Goal: Information Seeking & Learning: Find specific fact

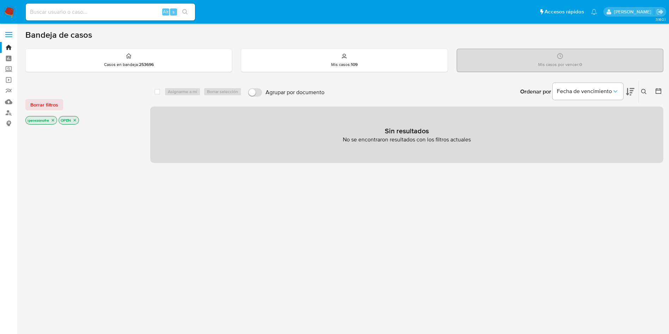
click at [90, 15] on input at bounding box center [110, 11] width 169 height 9
paste input "141628709"
type input "141628709"
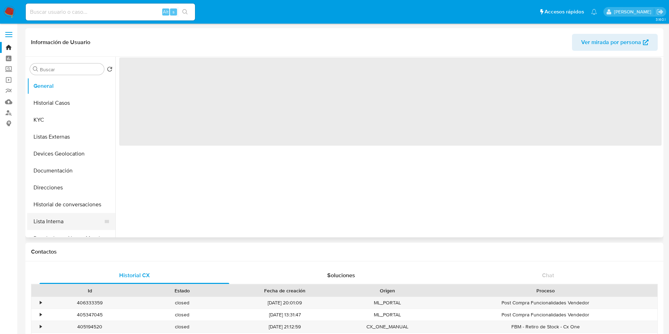
select select "10"
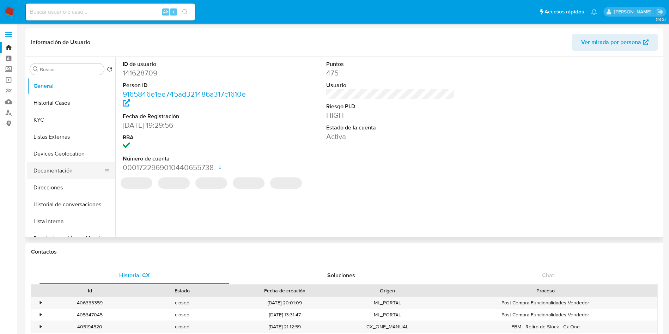
click at [72, 165] on button "Documentación" at bounding box center [68, 170] width 82 height 17
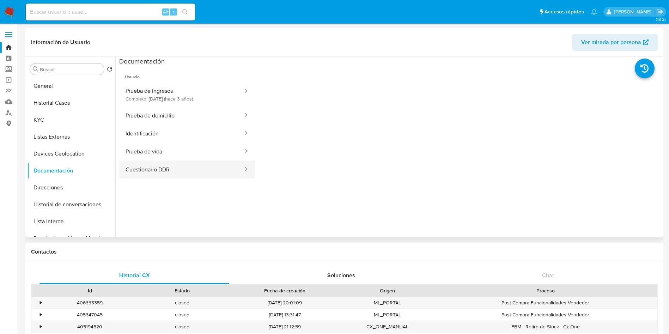
click at [195, 160] on button "Cuestionario DDR" at bounding box center [181, 169] width 124 height 18
click at [157, 146] on button "Prueba de vida" at bounding box center [181, 151] width 124 height 18
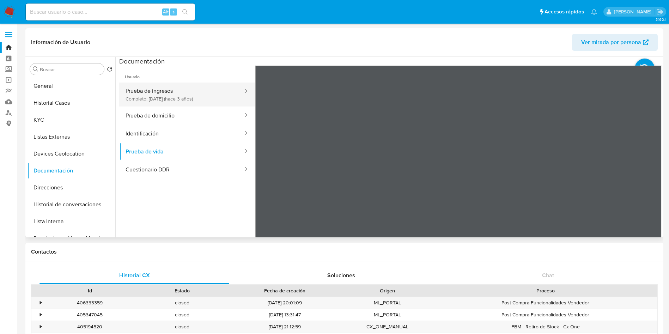
click at [172, 89] on button "Prueba de ingresos Completo: 13/12/2022 (hace 3 años)" at bounding box center [181, 94] width 124 height 24
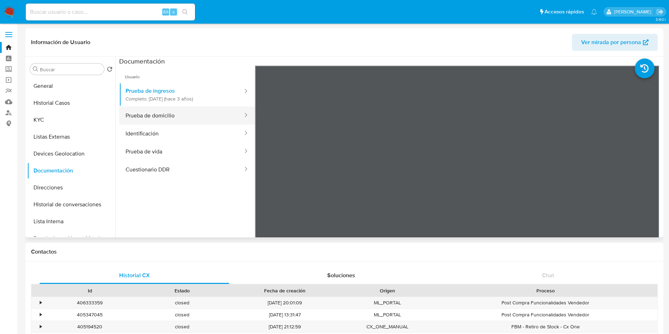
click at [162, 118] on button "Prueba de domicilio" at bounding box center [181, 115] width 124 height 18
click at [190, 118] on button "Prueba de domicilio" at bounding box center [181, 115] width 124 height 18
click at [141, 135] on button "Identificación" at bounding box center [181, 133] width 124 height 18
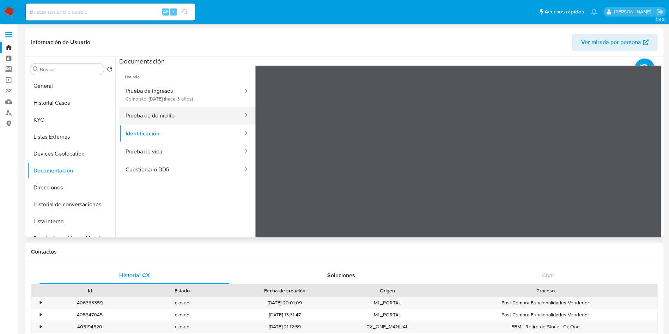
click at [179, 115] on button "Prueba de domicilio" at bounding box center [181, 115] width 124 height 18
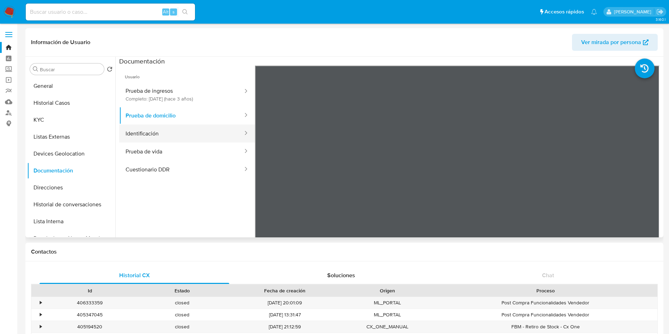
click at [178, 131] on button "Identificación" at bounding box center [181, 133] width 124 height 18
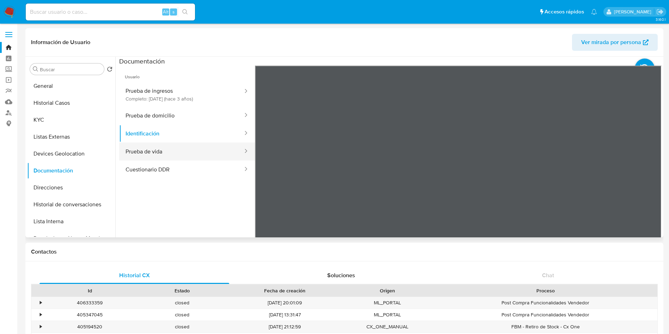
click at [180, 150] on button "Prueba de vida" at bounding box center [181, 151] width 124 height 18
click at [8, 69] on label "Screening" at bounding box center [42, 69] width 84 height 11
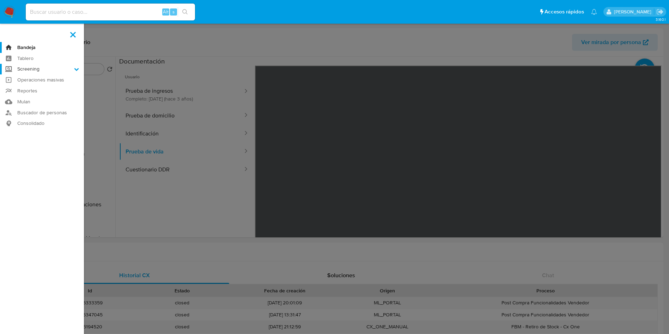
click at [0, 0] on input "Screening" at bounding box center [0, 0] width 0 height 0
click at [37, 98] on link "Herramientas" at bounding box center [42, 96] width 84 height 9
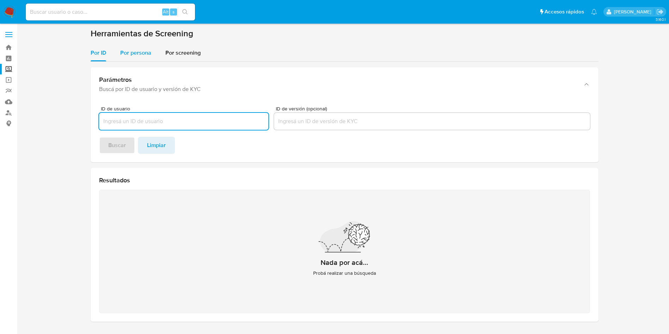
click at [141, 46] on div "Por persona" at bounding box center [135, 52] width 31 height 17
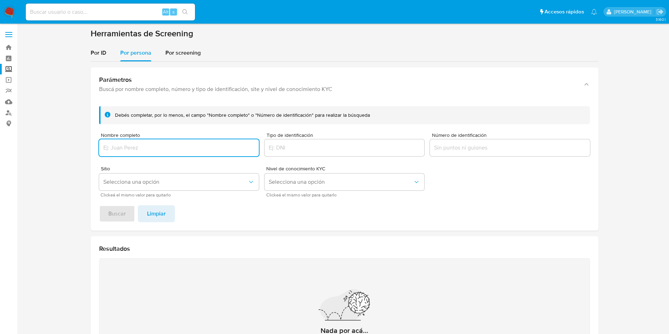
click at [164, 149] on input "Nombre completo" at bounding box center [179, 147] width 160 height 9
type input "OPERACIONES EN TIENDA OPSTORE"
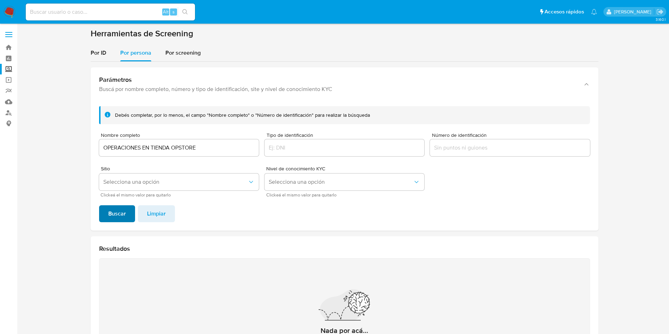
click at [121, 209] on span "Buscar" at bounding box center [117, 214] width 18 height 16
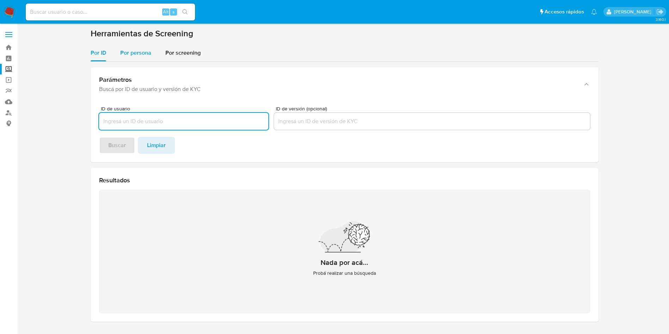
click at [142, 53] on span "Por persona" at bounding box center [135, 53] width 31 height 8
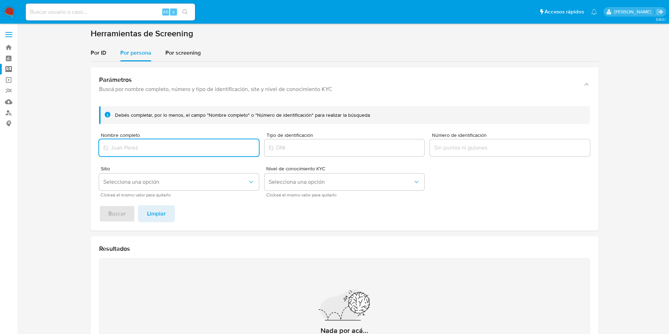
click at [190, 146] on input "Nombre completo" at bounding box center [179, 147] width 160 height 9
type input "HECTOR MAURICIO CONTRERAS GARCIA"
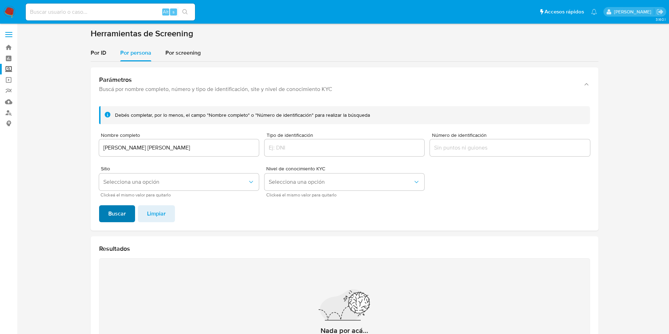
click at [117, 208] on span "Buscar" at bounding box center [117, 214] width 18 height 16
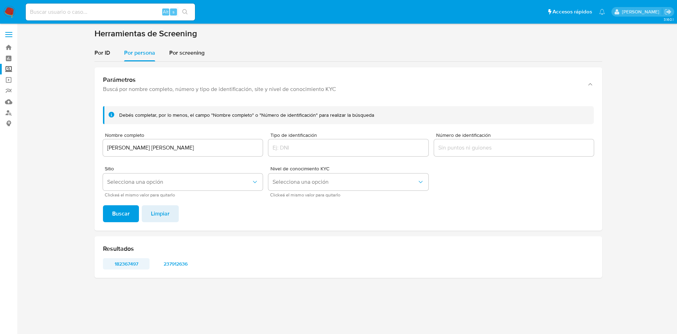
click at [127, 262] on span "182367497" at bounding box center [126, 264] width 37 height 10
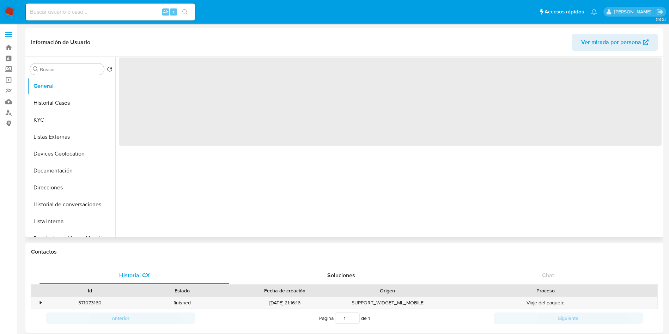
select select "10"
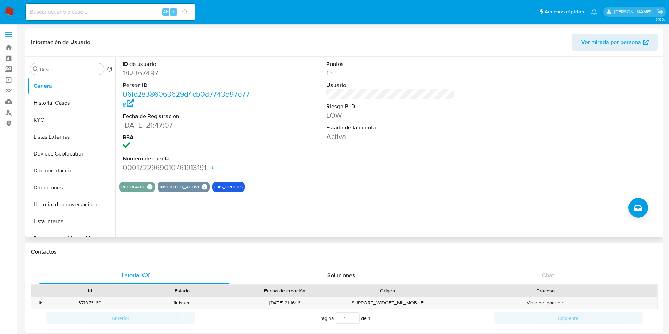
click at [131, 72] on dd "182367497" at bounding box center [187, 73] width 129 height 10
copy dd "182367497"
click at [62, 105] on button "Historial Casos" at bounding box center [68, 102] width 82 height 17
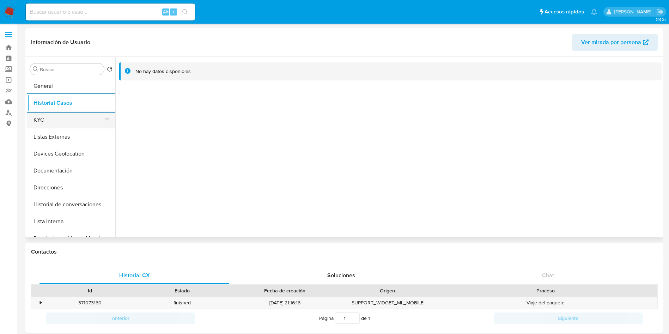
click at [80, 117] on button "KYC" at bounding box center [68, 119] width 82 height 17
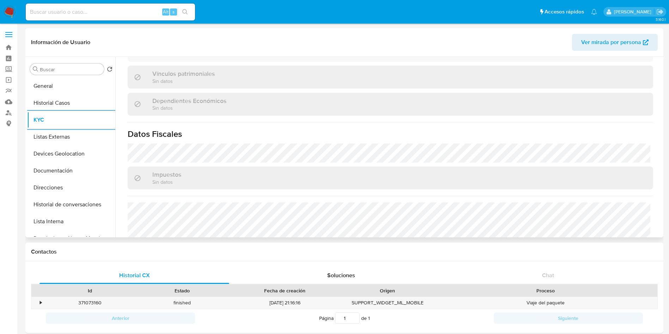
scroll to position [370, 0]
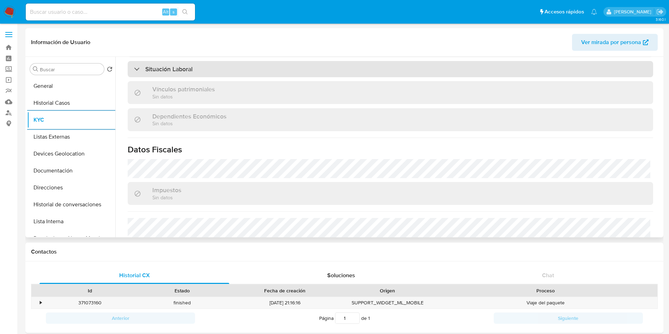
click at [344, 74] on div "Situación Laboral" at bounding box center [390, 69] width 525 height 16
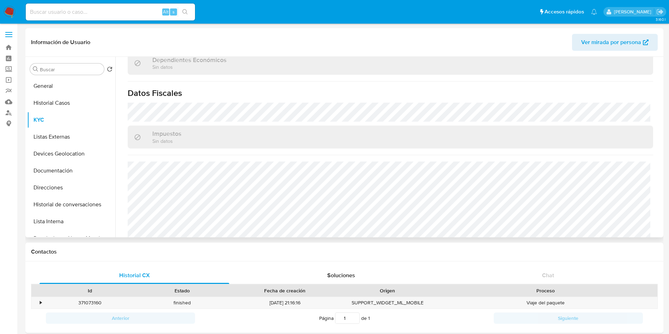
scroll to position [538, 0]
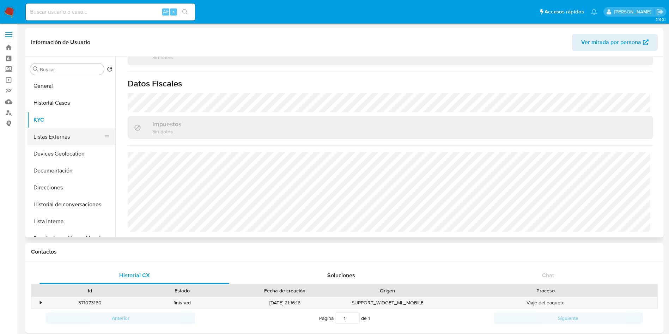
click at [47, 133] on button "Listas Externas" at bounding box center [68, 136] width 82 height 17
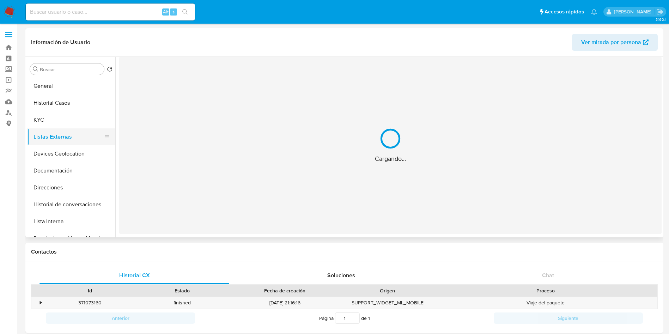
scroll to position [0, 0]
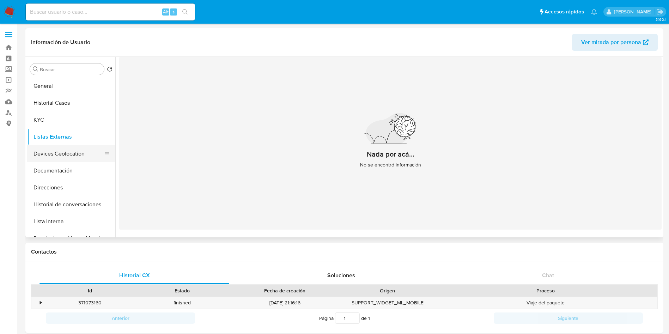
click at [68, 151] on button "Devices Geolocation" at bounding box center [68, 153] width 82 height 17
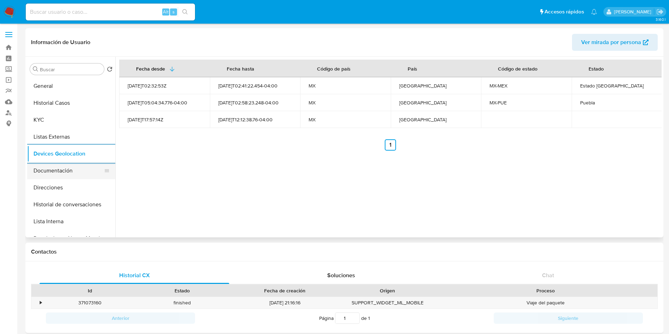
click at [69, 171] on button "Documentación" at bounding box center [68, 170] width 82 height 17
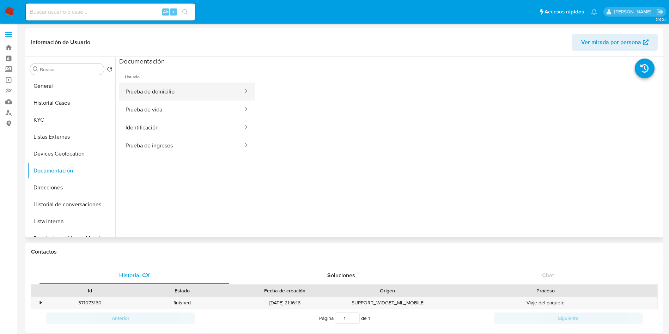
click at [191, 91] on button "Prueba de domicilio" at bounding box center [181, 91] width 124 height 18
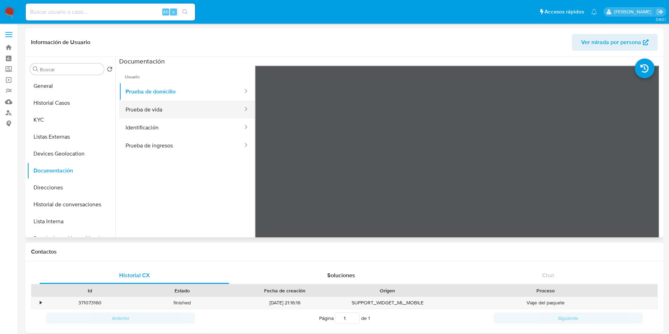
click at [168, 109] on button "Prueba de vida" at bounding box center [181, 109] width 124 height 18
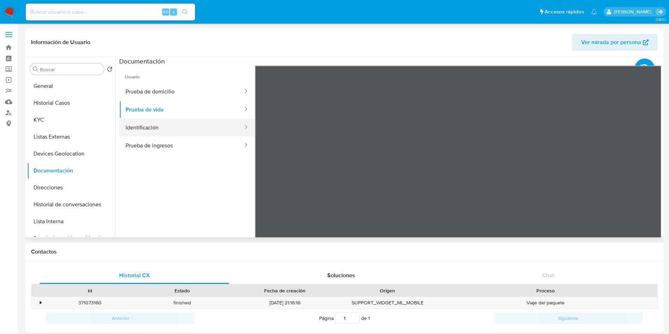
click at [194, 127] on button "Identificación" at bounding box center [181, 127] width 124 height 18
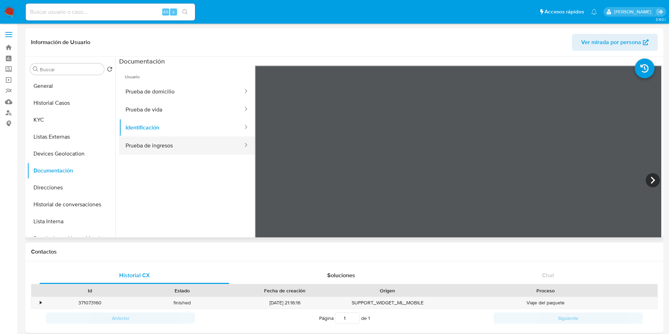
click at [166, 143] on button "Prueba de ingresos" at bounding box center [181, 145] width 124 height 18
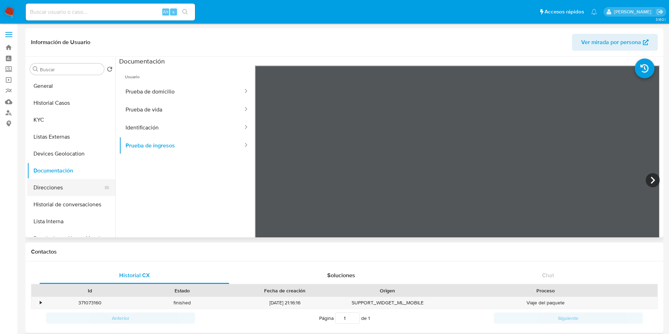
click at [72, 179] on button "Direcciones" at bounding box center [68, 187] width 82 height 17
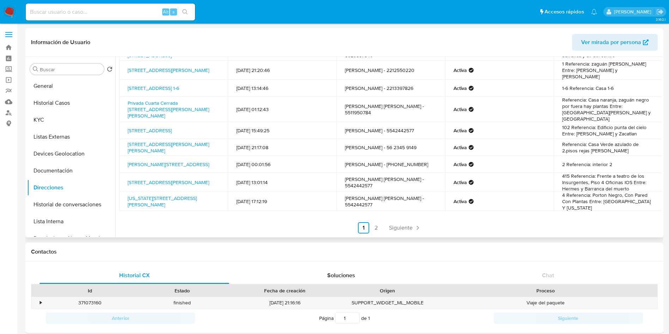
scroll to position [54, 0]
click at [375, 223] on link "2" at bounding box center [376, 226] width 11 height 11
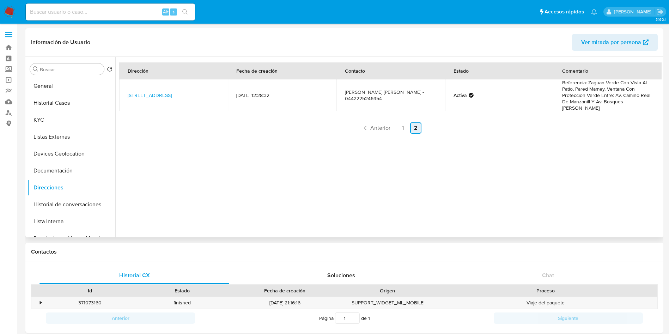
scroll to position [0, 0]
click at [400, 129] on link "1" at bounding box center [402, 127] width 11 height 11
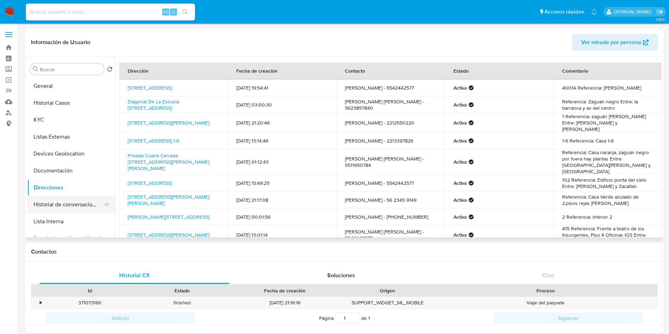
click at [81, 203] on button "Historial de conversaciones" at bounding box center [68, 204] width 82 height 17
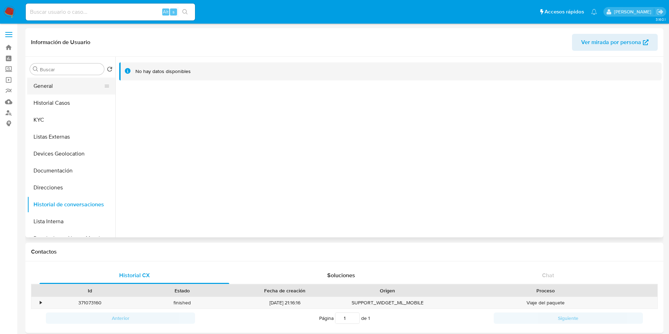
click at [72, 91] on button "General" at bounding box center [68, 86] width 82 height 17
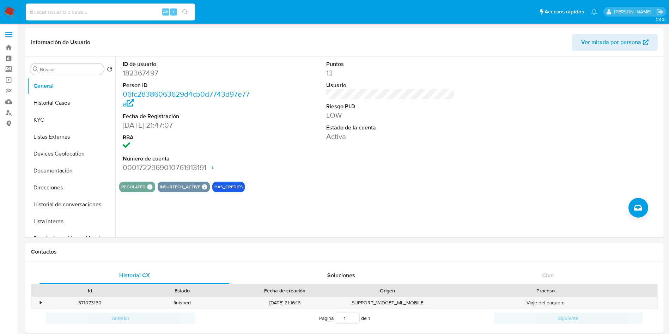
click at [110, 16] on input at bounding box center [110, 11] width 169 height 9
paste input "141628709"
type input "141628709"
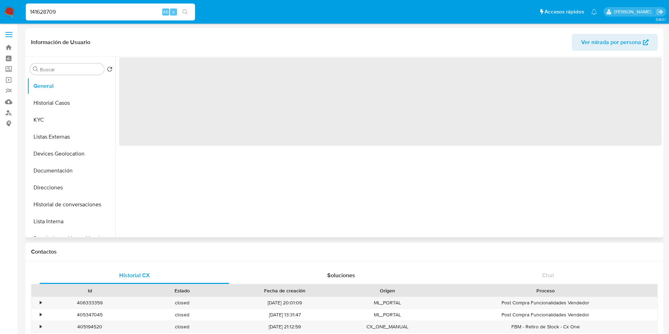
select select "10"
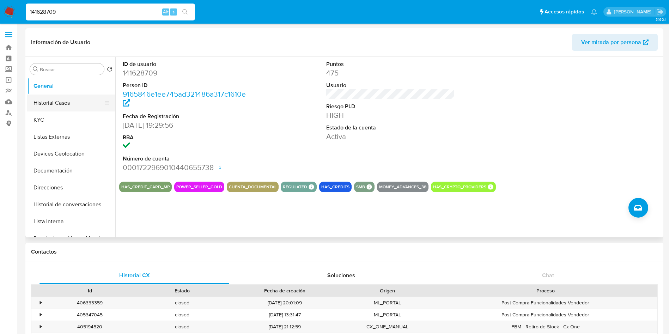
click at [50, 103] on button "Historial Casos" at bounding box center [68, 102] width 82 height 17
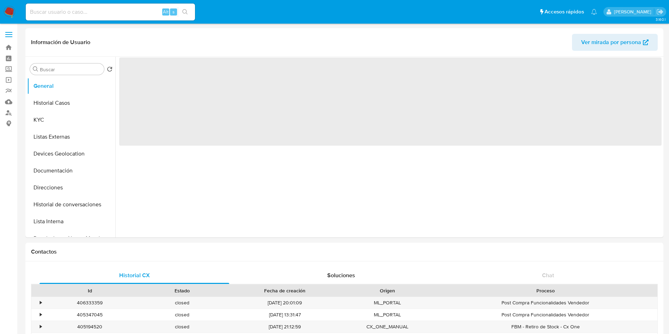
select select "10"
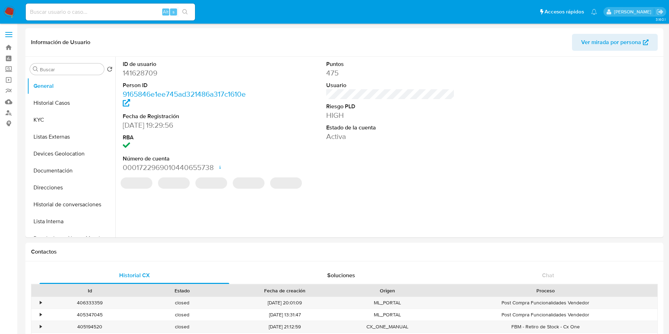
click at [5, 8] on img at bounding box center [10, 12] width 12 height 12
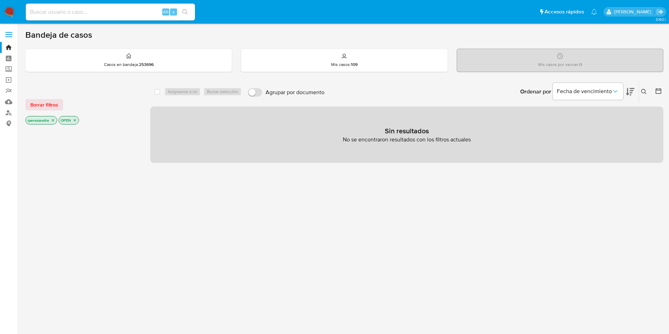
click at [643, 90] on icon at bounding box center [644, 92] width 6 height 6
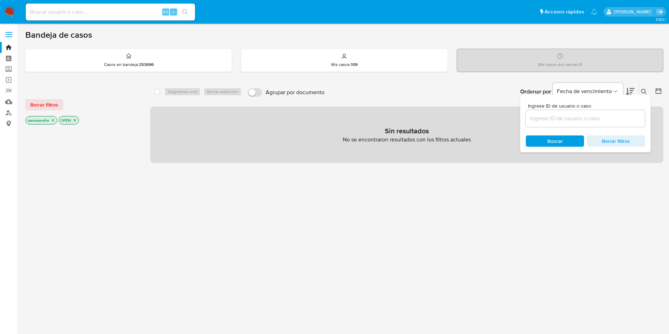
click at [548, 121] on input at bounding box center [585, 118] width 119 height 9
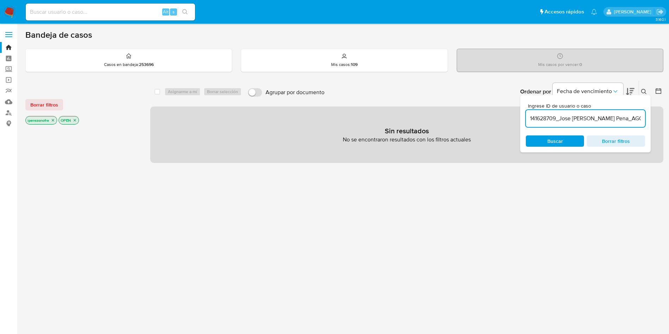
scroll to position [0, 2]
drag, startPoint x: 557, startPoint y: 118, endPoint x: 659, endPoint y: 128, distance: 103.1
click at [659, 128] on div "select-all-cases-checkbox Asignarme a mí Borrar selección Agrupar por documento…" at bounding box center [406, 121] width 513 height 82
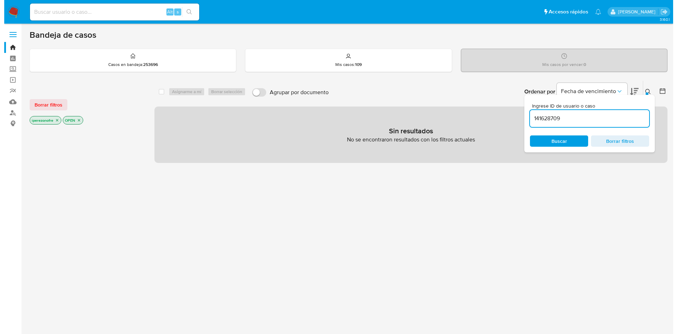
scroll to position [0, 0]
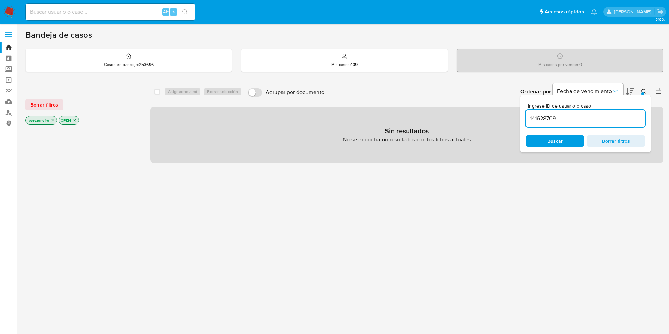
type input "141628709"
click at [53, 120] on icon "close-filter" at bounding box center [53, 120] width 2 height 2
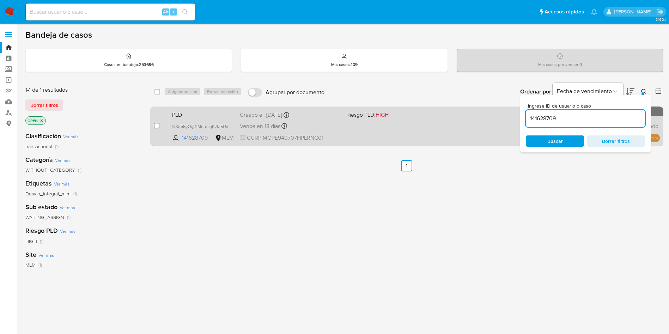
click at [154, 127] on input "checkbox" at bounding box center [157, 126] width 6 height 6
checkbox input "true"
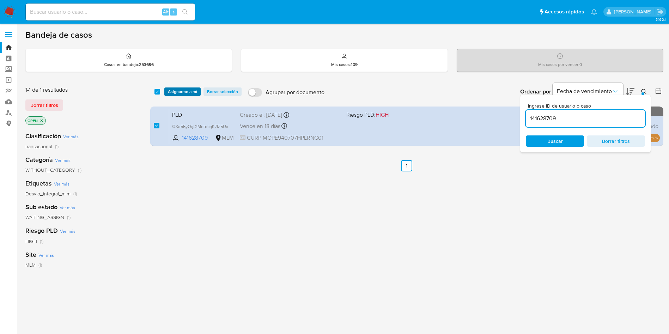
click at [187, 92] on span "Asignarme a mí" at bounding box center [182, 91] width 29 height 7
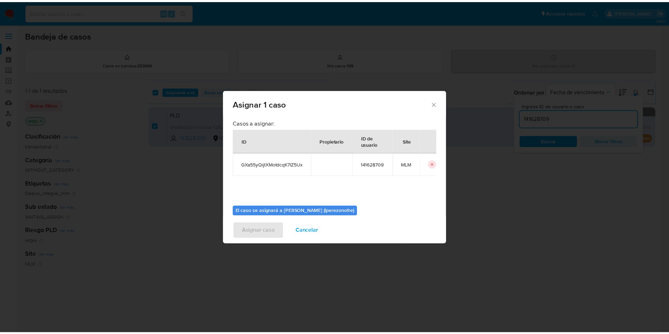
scroll to position [37, 0]
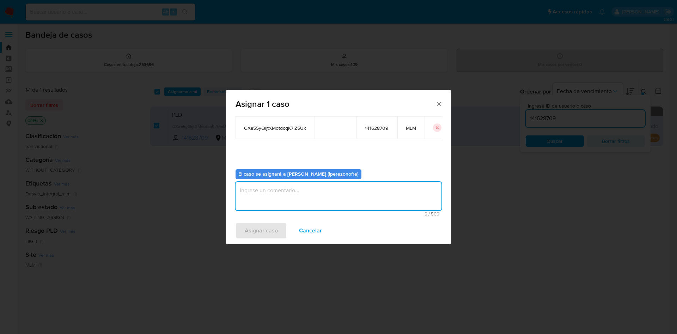
click at [341, 198] on textarea "assign-modal" at bounding box center [338, 196] width 206 height 28
type textarea "ipo"
click at [273, 233] on span "Asignar caso" at bounding box center [261, 231] width 33 height 16
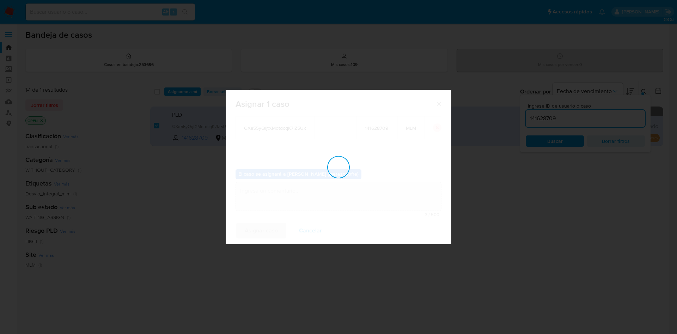
checkbox input "false"
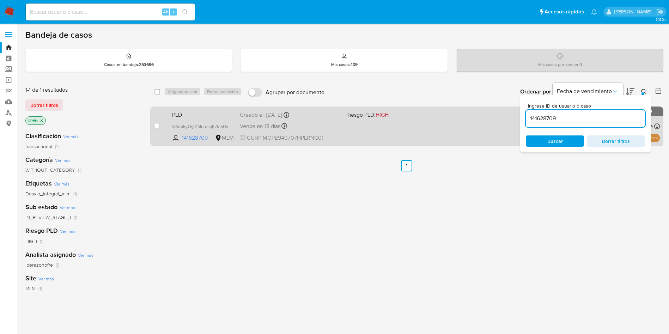
click at [370, 134] on div "PLD GXa55yQijtXMotdcqK7IZ5Ux 141628709 MLM Riesgo PLD: HIGH Creado el: 12/08/20…" at bounding box center [414, 126] width 490 height 36
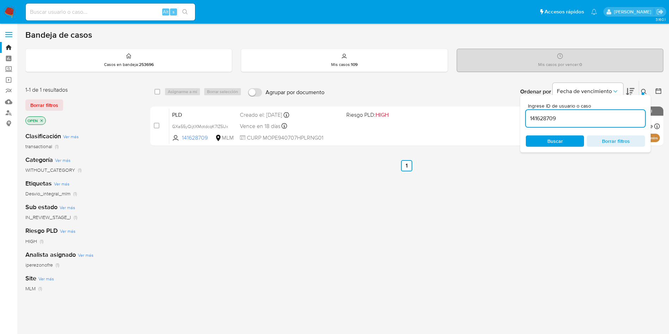
click at [261, 228] on div "select-all-cases-checkbox Asignarme a mí Borrar selección Agrupar por documento…" at bounding box center [406, 239] width 513 height 319
click at [171, 292] on div "select-all-cases-checkbox Asignarme a mí Borrar selección Agrupar por documento…" at bounding box center [406, 239] width 513 height 319
click at [659, 276] on div "select-all-cases-checkbox Asignarme a mí Borrar selección Agrupar por documento…" at bounding box center [406, 239] width 513 height 319
click at [114, 11] on input at bounding box center [110, 11] width 169 height 9
paste input "1377994126"
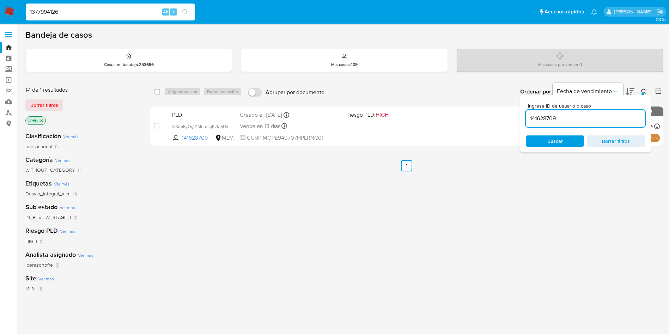
type input "1377994126"
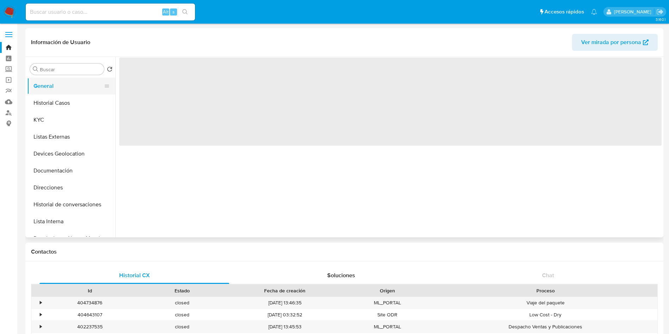
select select "10"
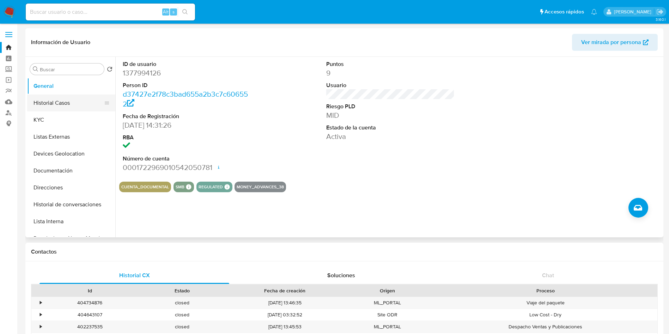
click at [68, 107] on button "Historial Casos" at bounding box center [68, 102] width 82 height 17
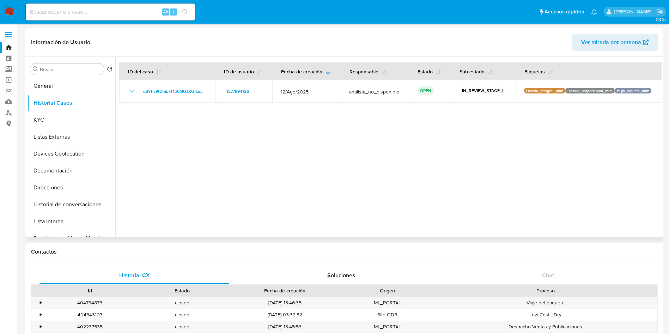
click at [464, 152] on div at bounding box center [388, 147] width 546 height 180
click at [256, 145] on div at bounding box center [388, 147] width 546 height 180
click at [42, 119] on button "KYC" at bounding box center [68, 119] width 82 height 17
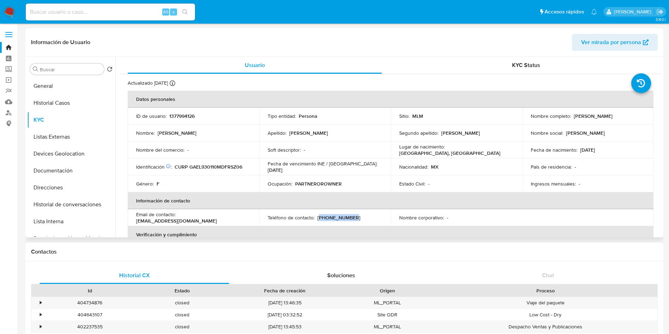
drag, startPoint x: 349, startPoint y: 219, endPoint x: 318, endPoint y: 220, distance: 31.8
click at [318, 220] on div "Teléfono de contacto : (55) 61167698" at bounding box center [325, 217] width 115 height 6
copy p "55) 61167698"
drag, startPoint x: 239, startPoint y: 218, endPoint x: 177, endPoint y: 218, distance: 62.0
click at [177, 218] on div "Email de contacto : liz_gares10@hotmail.com" at bounding box center [193, 217] width 115 height 13
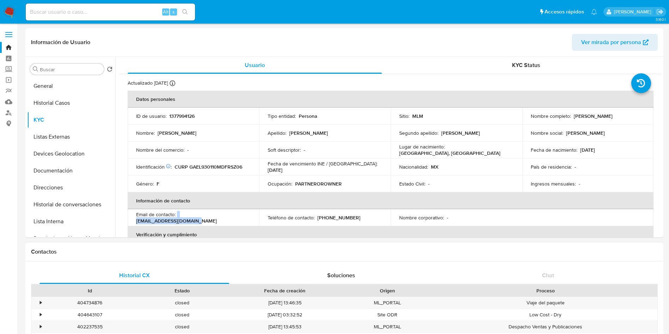
copy div "liz_gares10@hotmail.com"
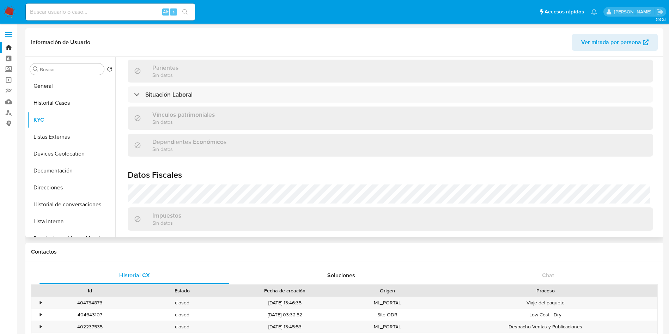
scroll to position [347, 0]
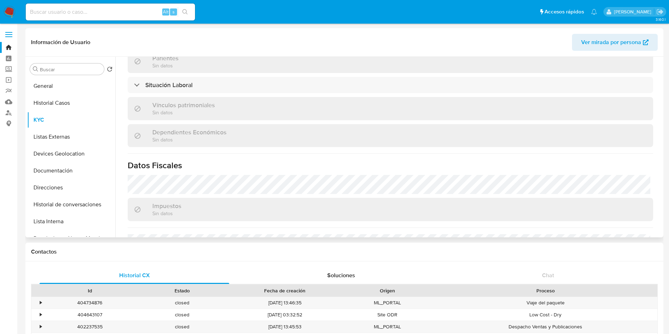
click at [336, 76] on div "Actualizado hace 6 días Creado: 18/05/2023 13:31:27 Actualizado: 17/09/2025 11:…" at bounding box center [390, 23] width 542 height 592
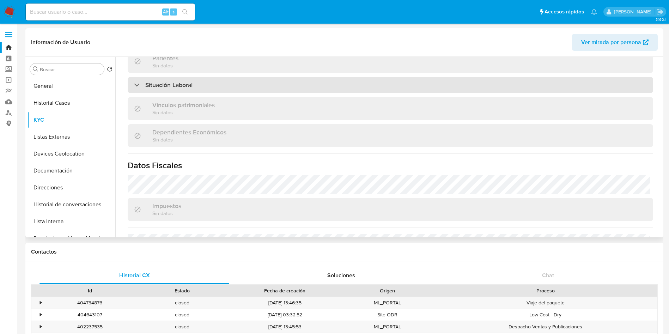
click at [330, 84] on div "Situación Laboral" at bounding box center [390, 85] width 525 height 16
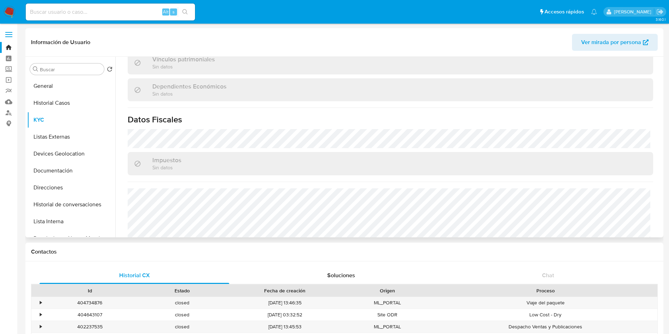
scroll to position [532, 0]
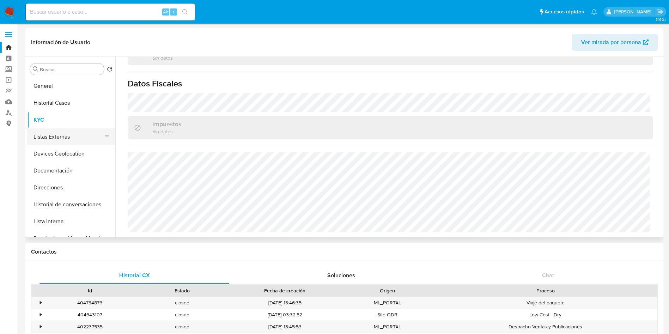
click at [64, 140] on button "Listas Externas" at bounding box center [68, 136] width 82 height 17
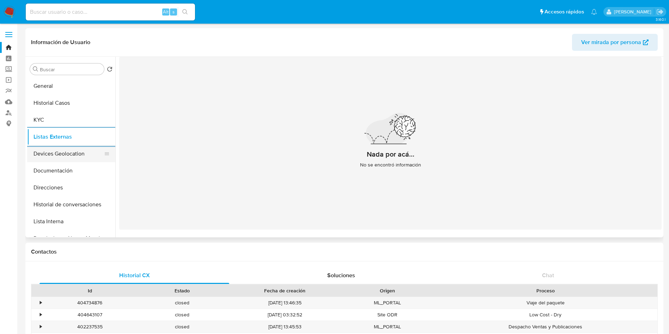
click at [81, 149] on button "Devices Geolocation" at bounding box center [68, 153] width 82 height 17
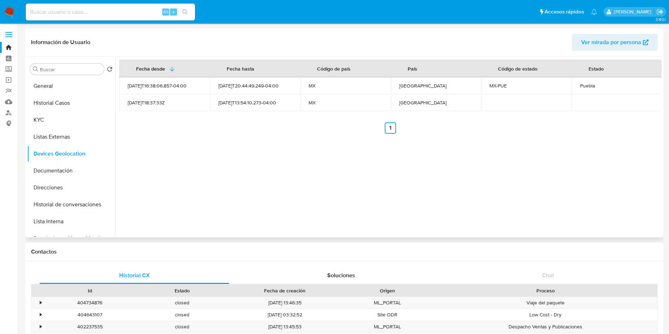
click at [583, 84] on div "Puebla" at bounding box center [617, 85] width 74 height 6
copy div "Puebla"
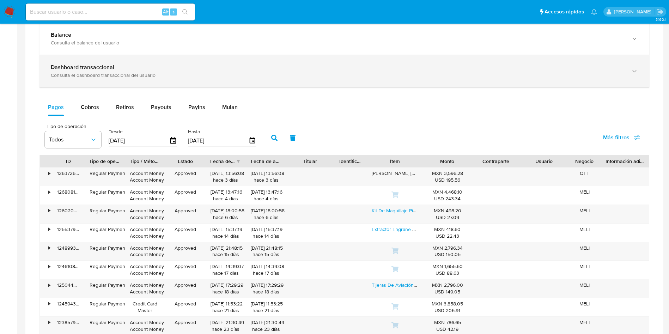
scroll to position [370, 0]
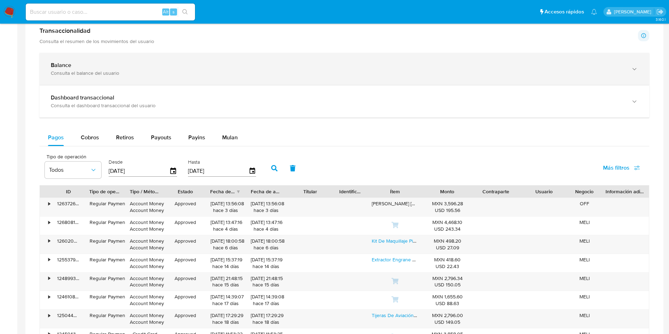
click at [57, 68] on b "Balance" at bounding box center [61, 65] width 20 height 8
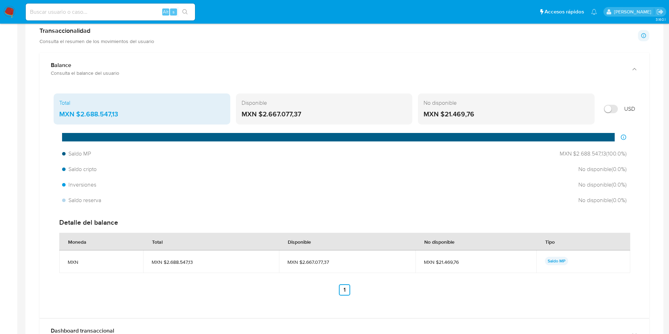
drag, startPoint x: 131, startPoint y: 111, endPoint x: 81, endPoint y: 112, distance: 50.4
click at [81, 112] on div "MXN $2.688.547,13" at bounding box center [141, 114] width 165 height 9
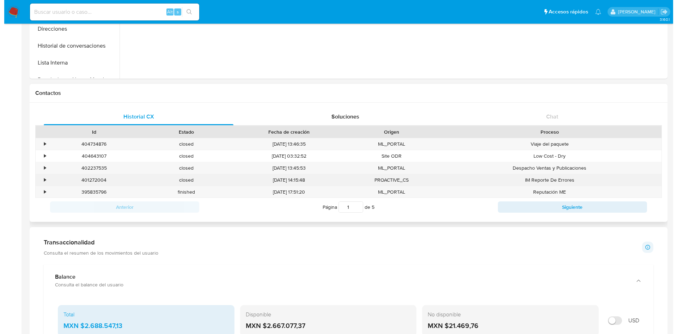
scroll to position [0, 0]
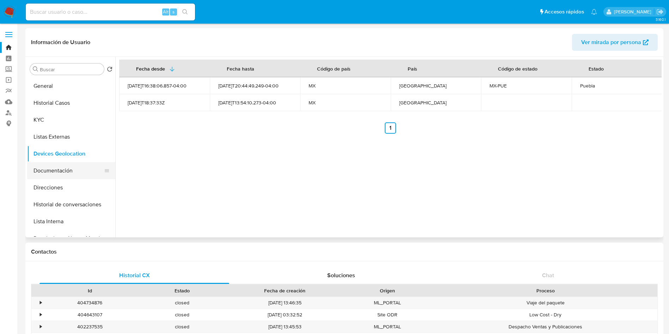
click at [61, 169] on button "Documentación" at bounding box center [68, 170] width 82 height 17
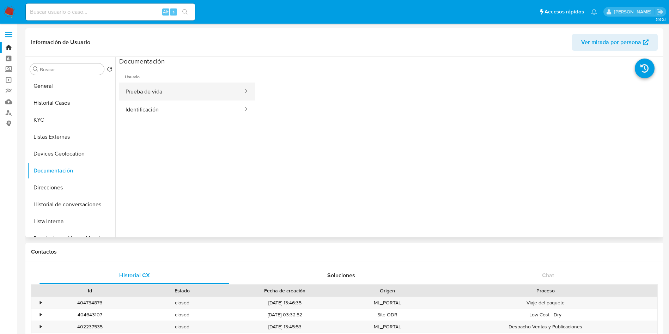
click at [201, 94] on button "Prueba de vida" at bounding box center [181, 91] width 124 height 18
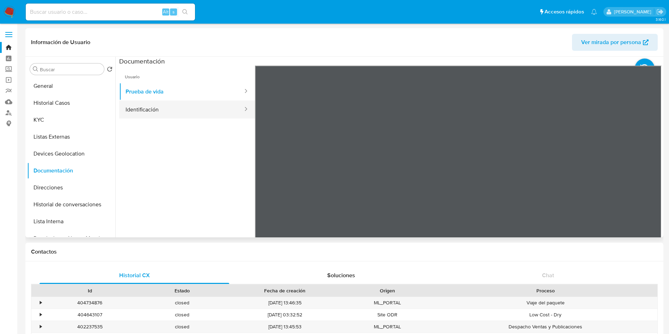
click at [162, 112] on button "Identificación" at bounding box center [181, 109] width 124 height 18
click at [650, 178] on icon at bounding box center [652, 180] width 14 height 14
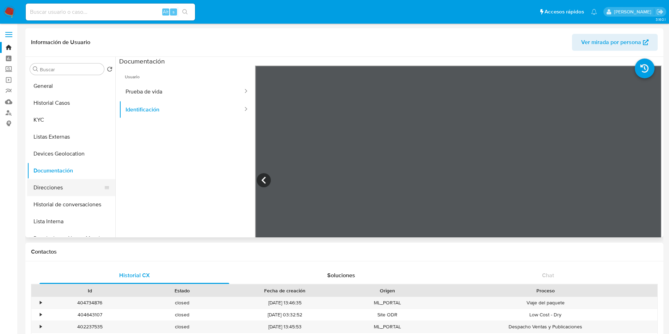
click at [57, 189] on button "Direcciones" at bounding box center [68, 187] width 82 height 17
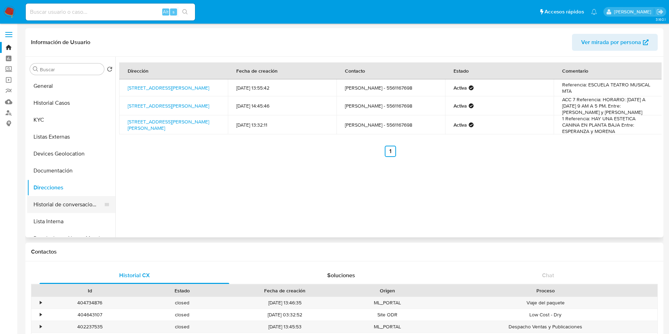
click at [64, 204] on button "Historial de conversaciones" at bounding box center [68, 204] width 82 height 17
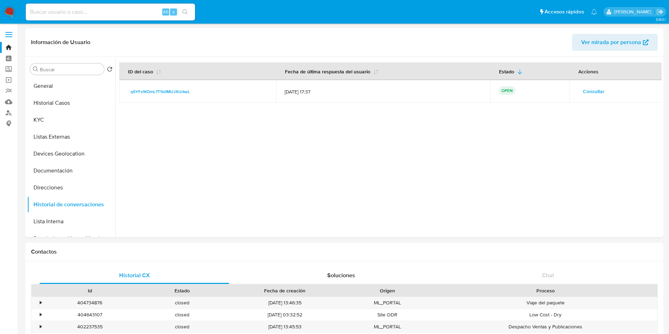
click at [596, 90] on span "Consultar" at bounding box center [594, 91] width 22 height 10
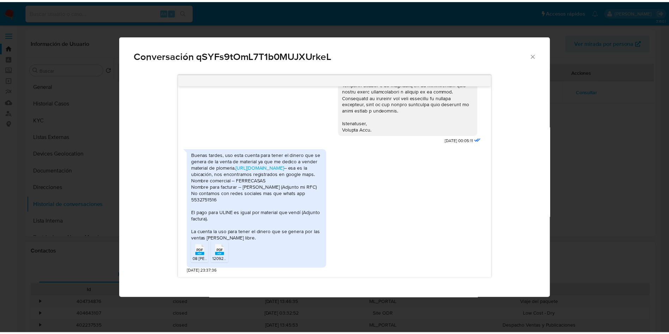
scroll to position [195, 0]
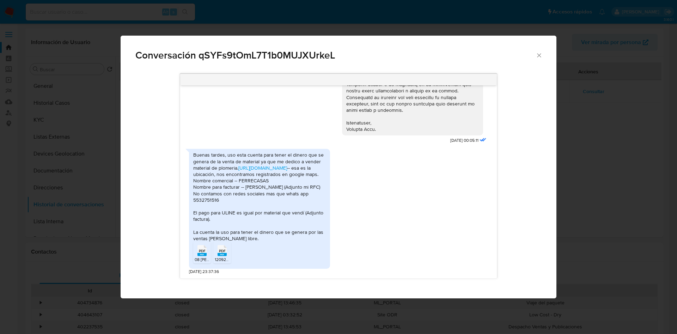
click at [537, 55] on icon "Cerrar" at bounding box center [539, 55] width 7 height 7
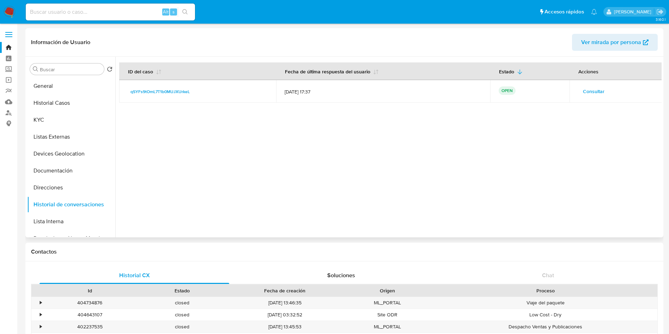
click at [176, 162] on div at bounding box center [388, 147] width 546 height 180
click at [41, 222] on button "Lista Interna" at bounding box center [68, 221] width 82 height 17
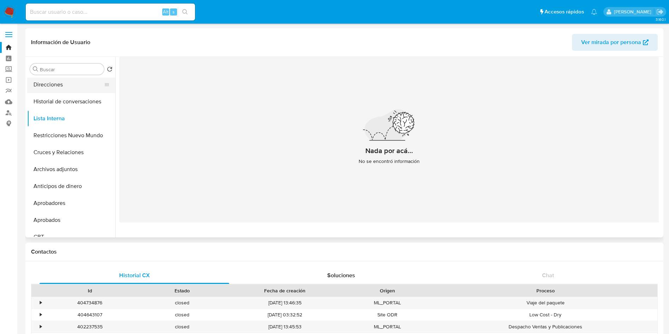
scroll to position [106, 0]
click at [48, 131] on button "Restricciones Nuevo Mundo" at bounding box center [68, 132] width 82 height 17
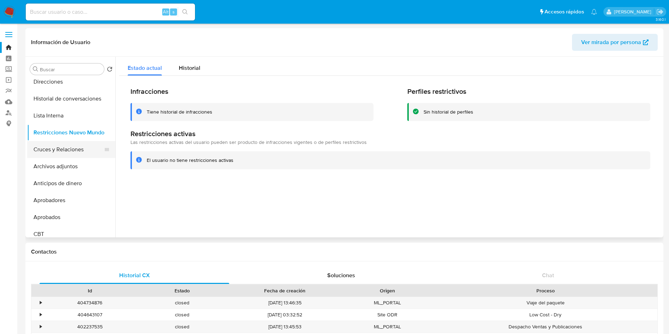
click at [57, 154] on button "Cruces y Relaciones" at bounding box center [68, 149] width 82 height 17
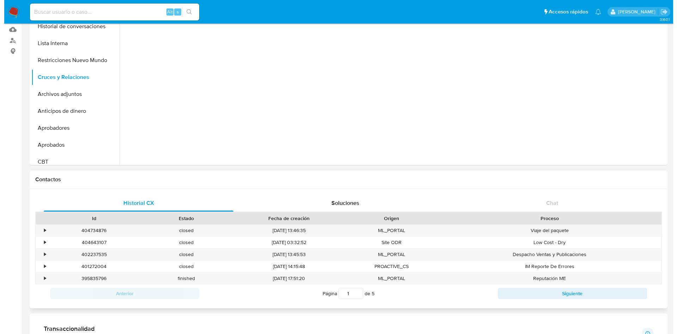
scroll to position [0, 0]
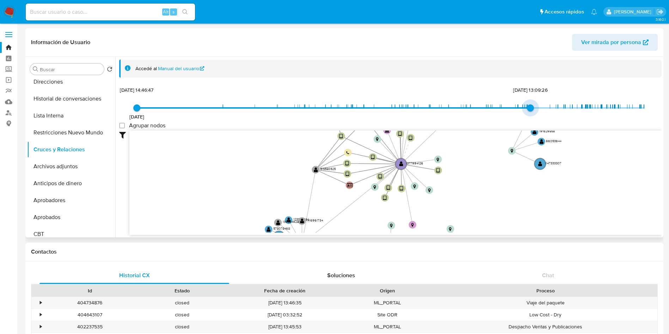
click at [537, 106] on span "18/10/2020 18/10/2020, 14:46:47 15/8/2024, 13:09:26" at bounding box center [390, 108] width 507 height 11
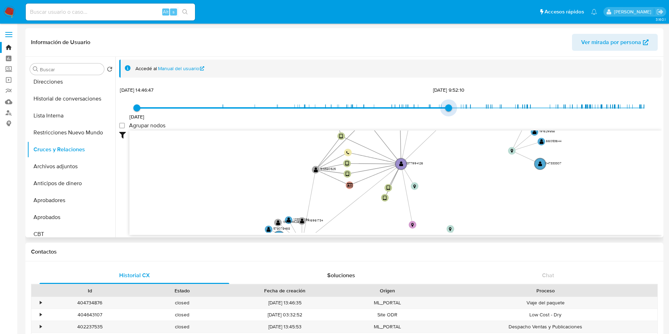
click at [451, 107] on span "18/10/2020 18/10/2020, 14:46:47 30/10/2023, 9:52:10" at bounding box center [390, 108] width 507 height 11
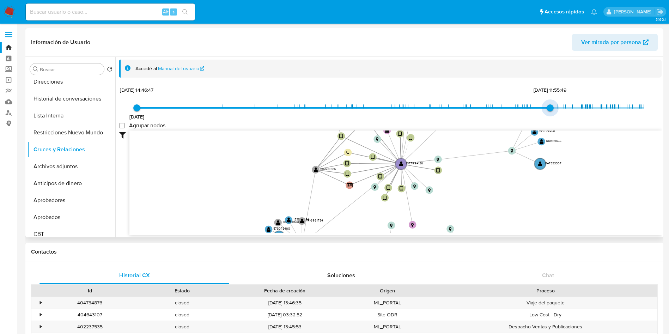
type input "1731624744000"
drag, startPoint x: 447, startPoint y: 106, endPoint x: 551, endPoint y: 105, distance: 104.4
click at [552, 105] on span "14/11/2024, 16:52:24" at bounding box center [555, 107] width 7 height 7
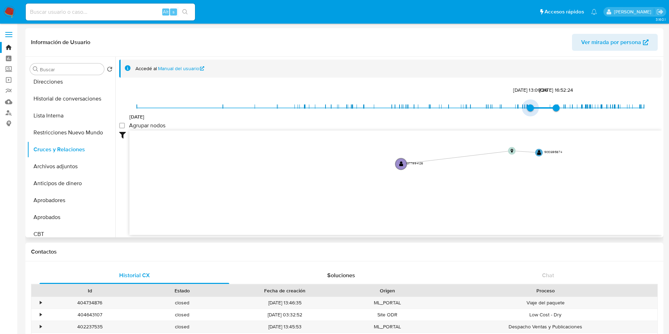
type input "1729792549000"
drag, startPoint x: 139, startPoint y: 106, endPoint x: 540, endPoint y: 116, distance: 401.3
click at [540, 116] on div "18/10/2020 24/10/2024, 11:55:49 14/11/2024, 16:52:24" at bounding box center [390, 113] width 507 height 20
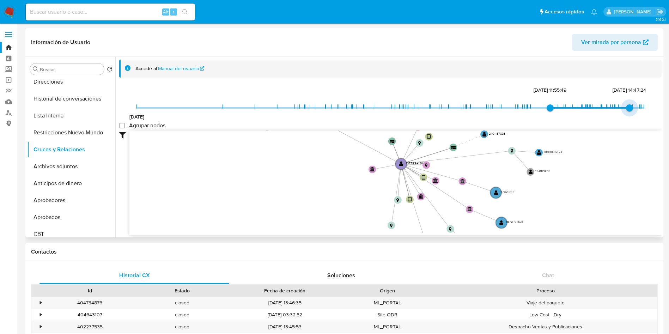
type input "1755104033000"
drag, startPoint x: 555, startPoint y: 109, endPoint x: 632, endPoint y: 107, distance: 77.6
click at [632, 107] on span "13/8/2025, 10:53:53" at bounding box center [632, 107] width 7 height 7
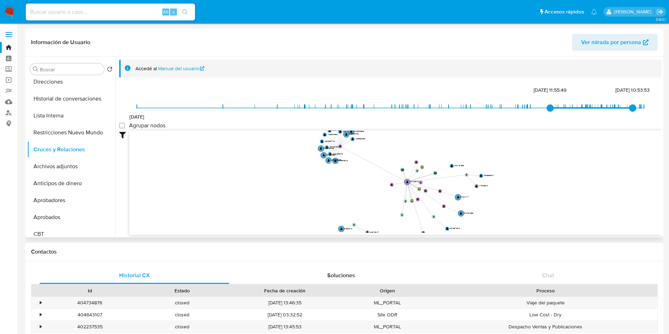
drag, startPoint x: 544, startPoint y: 204, endPoint x: 496, endPoint y: 213, distance: 48.7
click at [496, 213] on icon "user-1377994126  1377994126 device-649dcfd99d314ae490522951  device-65a73ccb8…" at bounding box center [395, 181] width 532 height 102
click at [173, 188] on icon "user-1377994126  1377994126 device-649dcfd99d314ae490522951  device-65a73ccb8…" at bounding box center [395, 181] width 532 height 102
click at [63, 161] on button "Archivos adjuntos" at bounding box center [68, 166] width 82 height 17
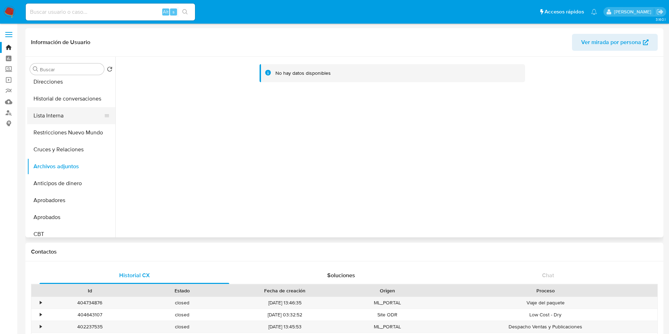
click at [59, 123] on button "Lista Interna" at bounding box center [68, 115] width 82 height 17
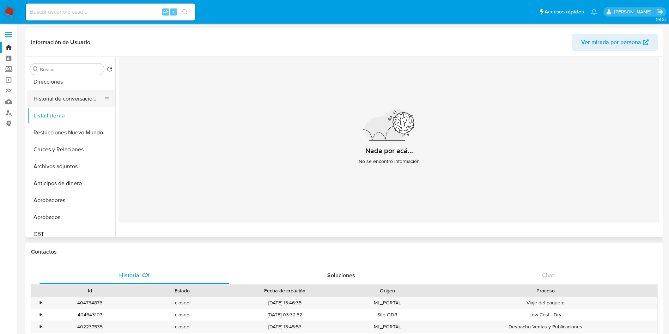
click at [69, 94] on button "Historial de conversaciones" at bounding box center [68, 98] width 82 height 17
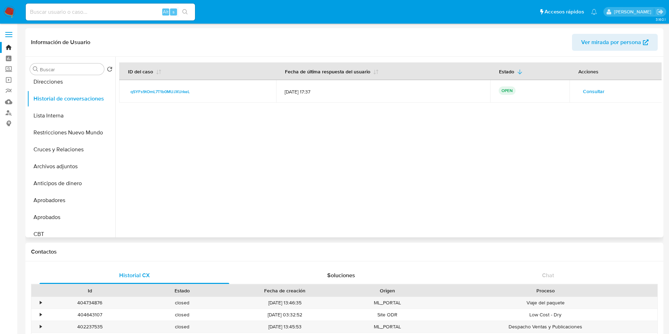
drag, startPoint x: 281, startPoint y: 90, endPoint x: 307, endPoint y: 101, distance: 28.0
click at [307, 87] on td "12/09/2025 17:37" at bounding box center [383, 91] width 214 height 23
click at [588, 90] on span "Consultar" at bounding box center [594, 91] width 22 height 10
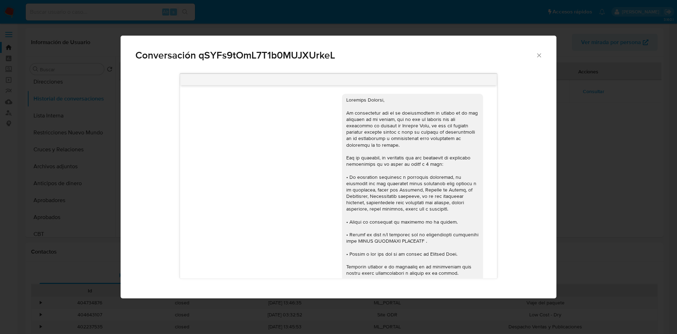
scroll to position [53, 0]
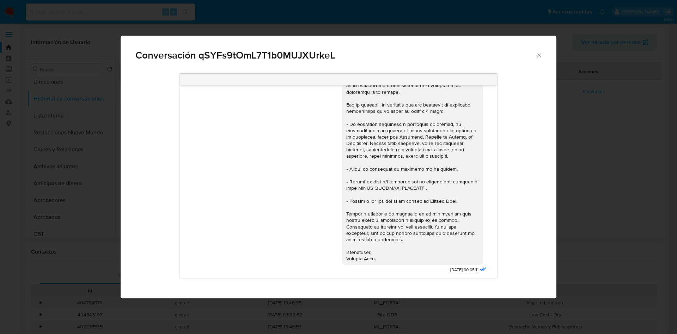
click at [382, 140] on div "Comunicación" at bounding box center [412, 153] width 133 height 218
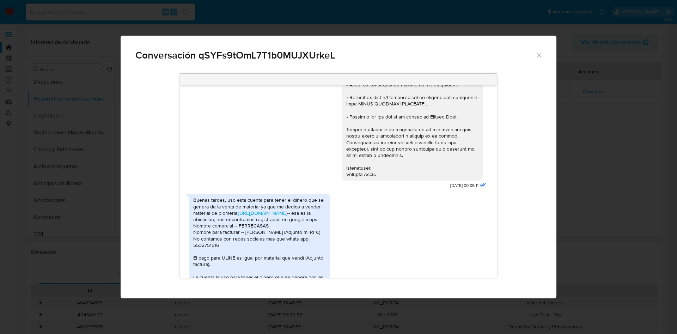
scroll to position [195, 0]
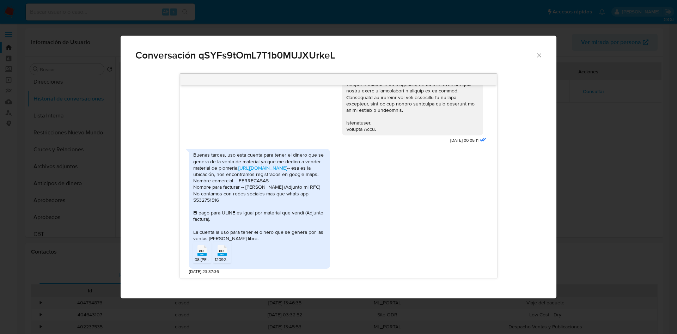
drag, startPoint x: 257, startPoint y: 197, endPoint x: 173, endPoint y: 161, distance: 91.5
click at [257, 197] on div "Buenas tardes, uso esta cuenta para tener el dinero que se genera de la venta d…" at bounding box center [259, 197] width 133 height 90
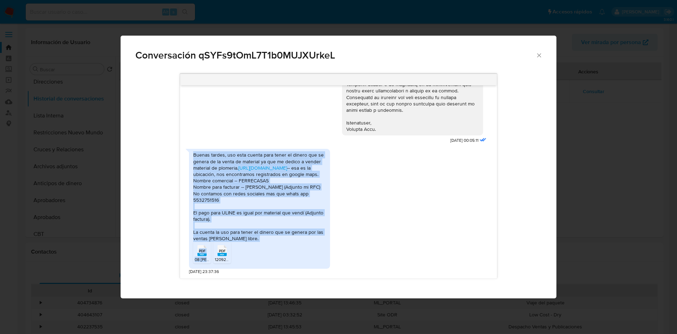
drag, startPoint x: 193, startPoint y: 141, endPoint x: 251, endPoint y: 250, distance: 123.3
click at [253, 250] on div "Buenas tardes, uso esta cuenta para tener el dinero que se genera de la venta d…" at bounding box center [259, 209] width 141 height 120
copy div "Buenas tardes, uso esta cuenta para tener el dinero que se genera de la venta d…"
click at [417, 228] on div "Buenas tardes, uso esta cuenta para tener el dinero que se genera de la venta d…" at bounding box center [338, 209] width 299 height 129
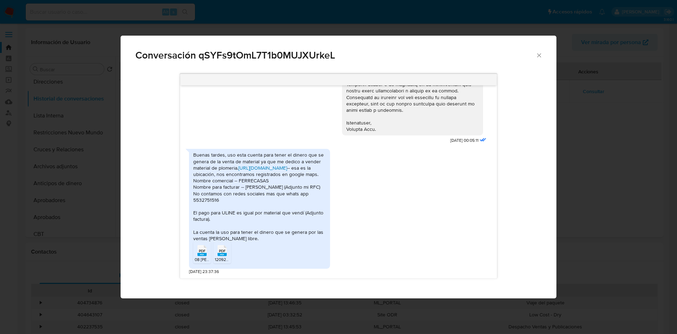
click at [255, 164] on link "https://maps.app.goo.gl/rCdvpqAtdNGvaSdEA" at bounding box center [262, 167] width 49 height 7
click at [201, 253] on span "PDF" at bounding box center [202, 251] width 7 height 5
click at [220, 257] on span "120925.pdf" at bounding box center [225, 259] width 21 height 6
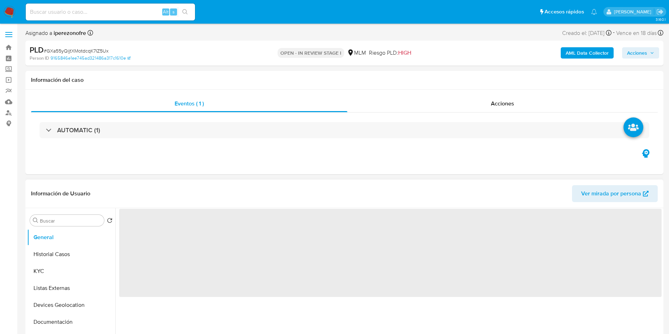
select select "10"
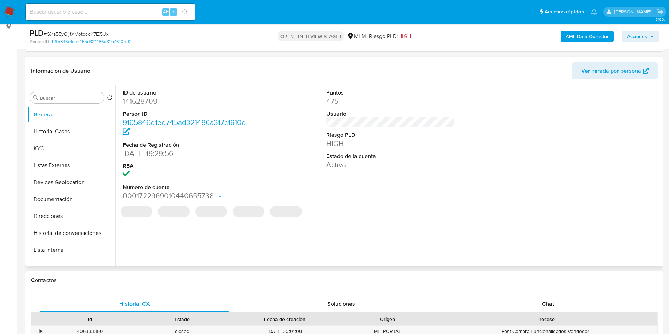
scroll to position [106, 0]
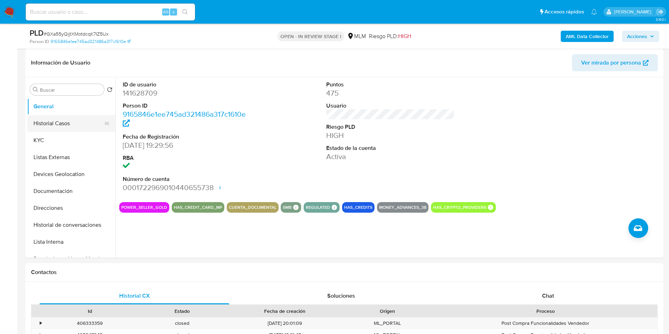
click at [55, 121] on button "Historial Casos" at bounding box center [68, 123] width 82 height 17
